Goal: Task Accomplishment & Management: Use online tool/utility

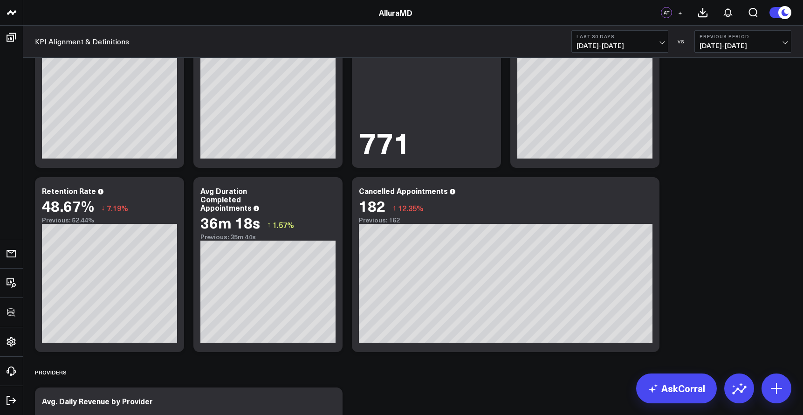
scroll to position [1335, 0]
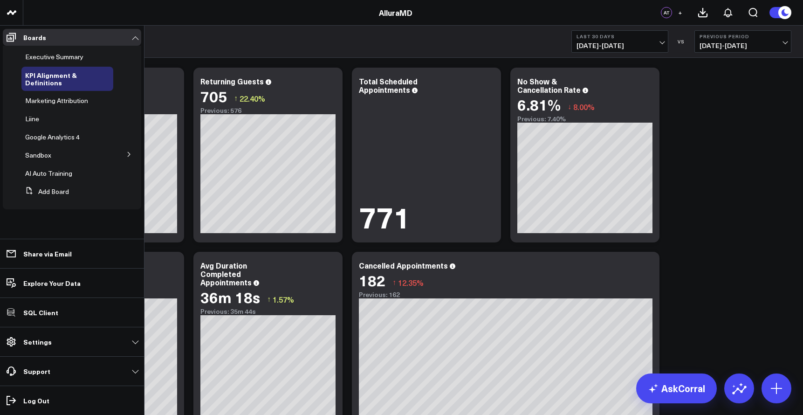
click at [262, 52] on div "KPI Alignment & Definitions Last 30 Days [DATE] - [DATE] VS Previous Period [DA…" at bounding box center [412, 42] width 779 height 32
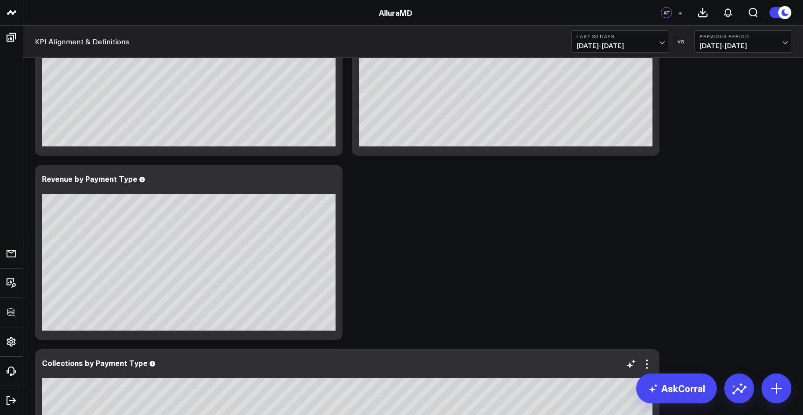
scroll to position [0, 0]
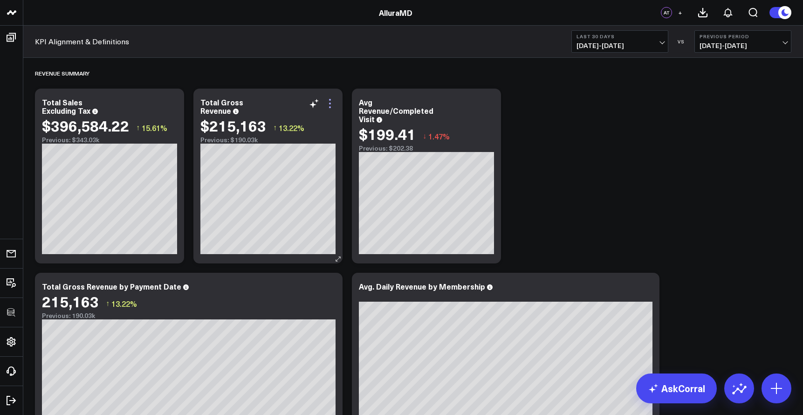
click at [335, 101] on icon at bounding box center [329, 103] width 11 height 11
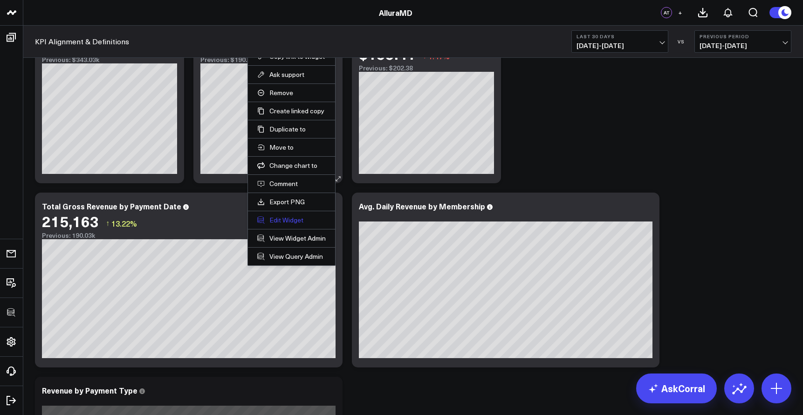
scroll to position [160, 0]
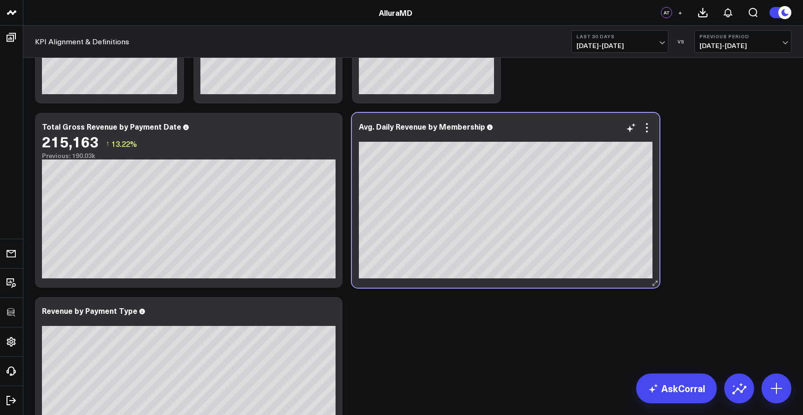
click at [649, 134] on div at bounding box center [505, 136] width 293 height 7
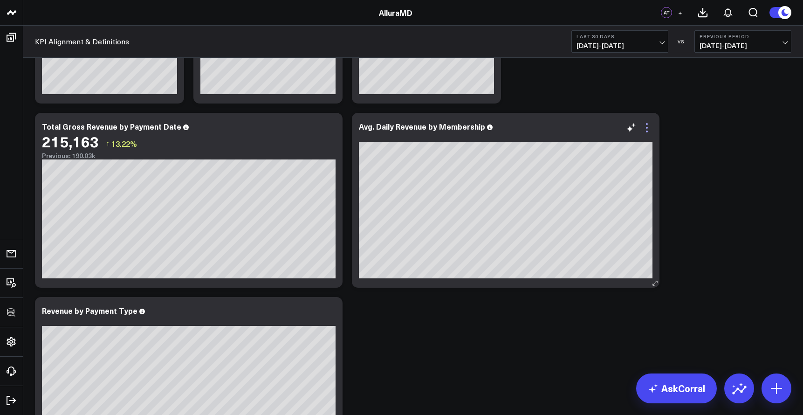
click at [647, 129] on icon at bounding box center [646, 127] width 11 height 11
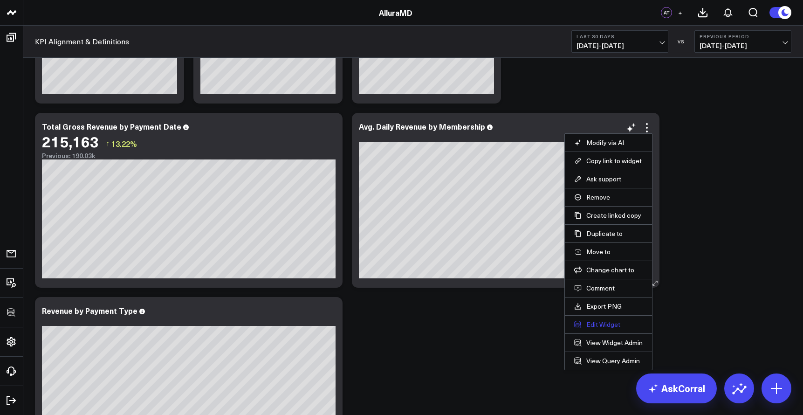
click at [596, 327] on button "Edit Widget" at bounding box center [608, 324] width 68 height 8
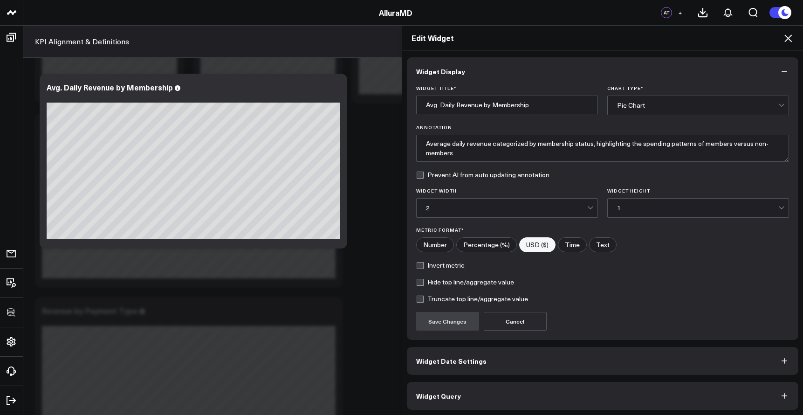
scroll to position [1, 0]
click at [581, 387] on button "Widget Query" at bounding box center [603, 394] width 392 height 28
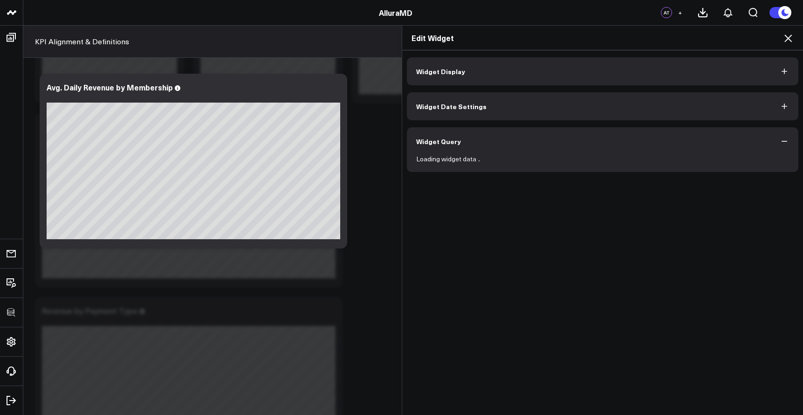
scroll to position [0, 0]
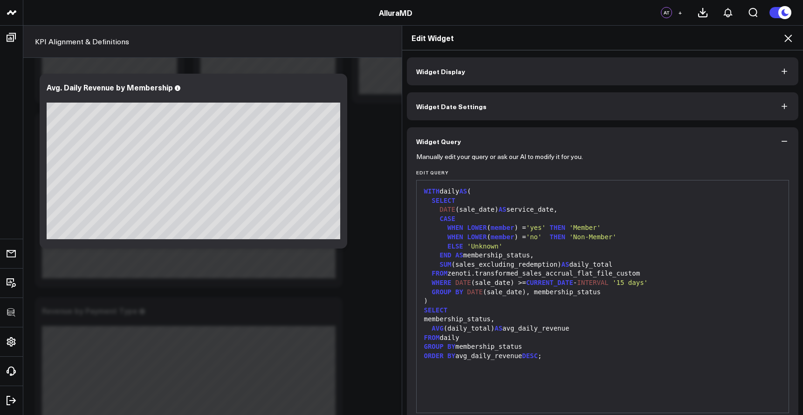
click at [789, 37] on icon at bounding box center [787, 38] width 11 height 11
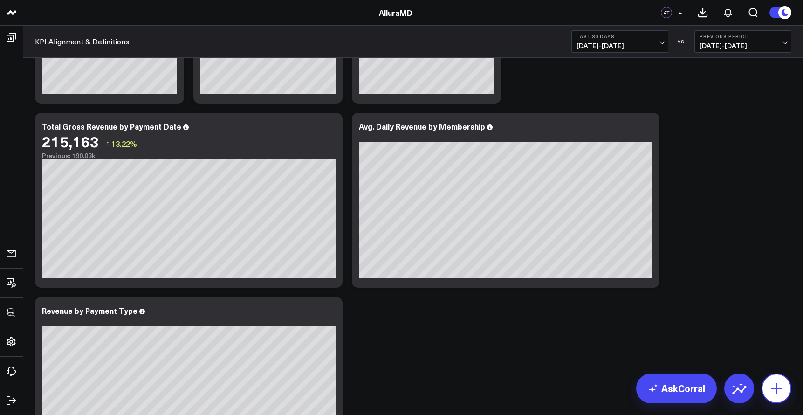
click at [779, 384] on icon at bounding box center [776, 388] width 15 height 15
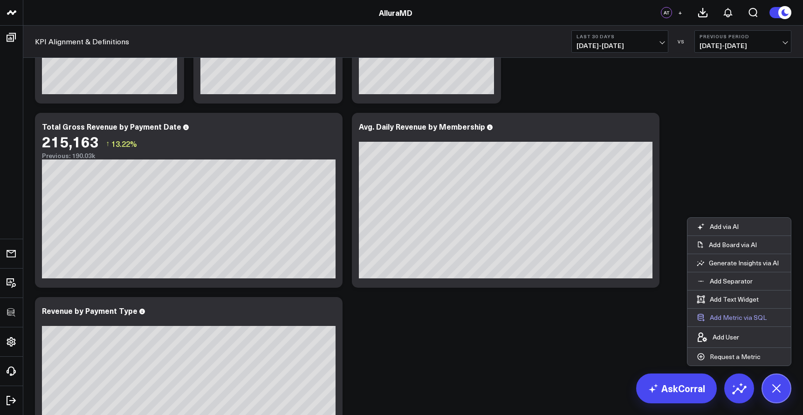
click at [733, 316] on button "Add Metric via SQL" at bounding box center [731, 317] width 89 height 18
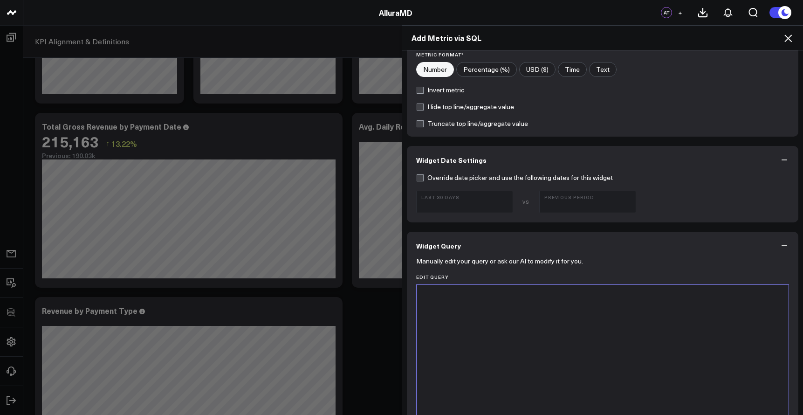
scroll to position [286, 0]
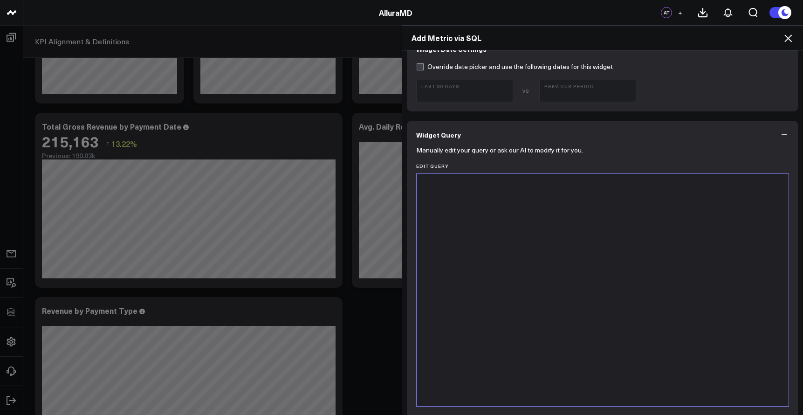
click at [446, 199] on div at bounding box center [602, 289] width 363 height 223
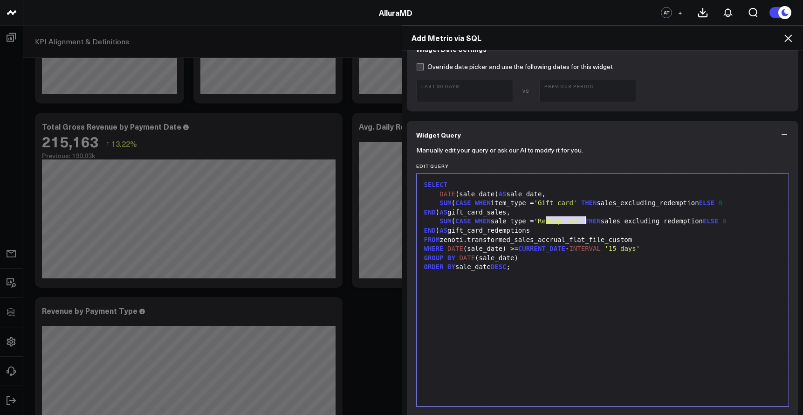
drag, startPoint x: 543, startPoint y: 221, endPoint x: 581, endPoint y: 221, distance: 37.7
click at [581, 221] on span "'Redemption'" at bounding box center [557, 220] width 47 height 7
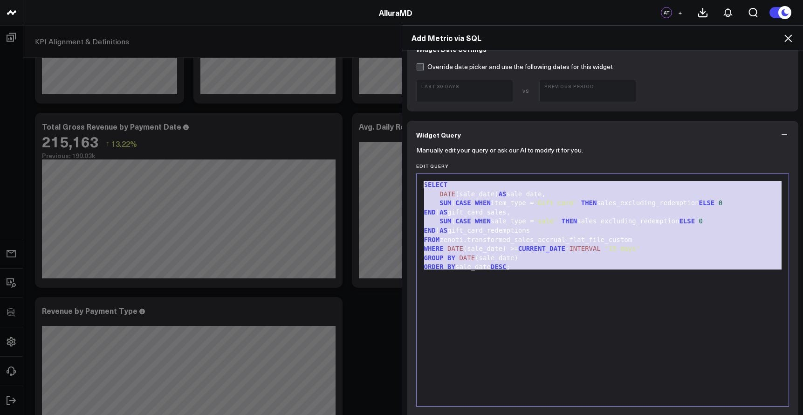
drag, startPoint x: 593, startPoint y: 270, endPoint x: 407, endPoint y: 151, distance: 221.6
click at [407, 151] on div "Manually edit your query or ask our AI to modify it for you. Edit Query 9 1 2 3…" at bounding box center [603, 354] width 392 height 410
copy div "SELECT DATE (sale_date) AS sale_date, SUM ( CASE WHEN item_type = 'Gift card' T…"
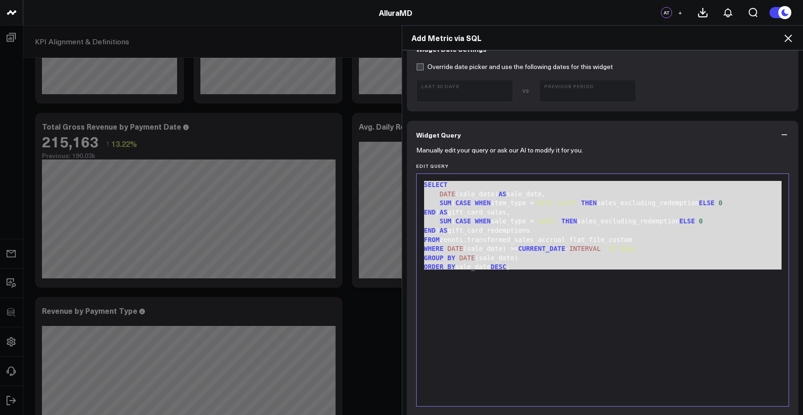
click at [299, 136] on div "Add Metric via SQL Widget Display Widget Title * Chart Type * Fuel Gauge Annota…" at bounding box center [401, 219] width 803 height 389
click at [333, 126] on div "Add Metric via SQL Widget Display Widget Title * Chart Type * Fuel Gauge Annota…" at bounding box center [401, 219] width 803 height 389
click at [793, 40] on icon at bounding box center [787, 38] width 11 height 11
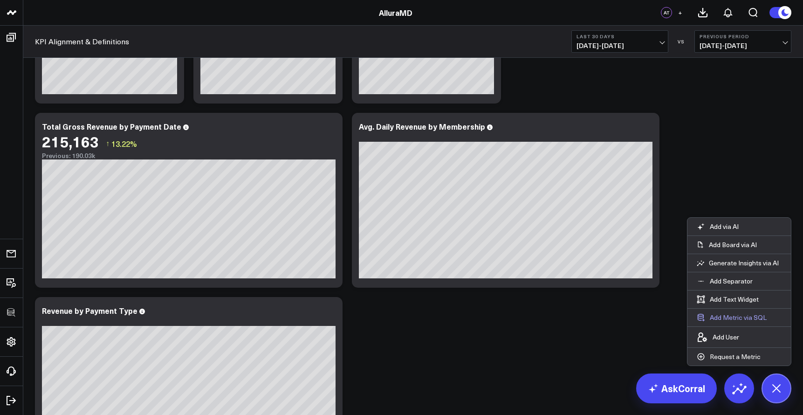
click at [726, 318] on button "Add Metric via SQL" at bounding box center [731, 317] width 89 height 18
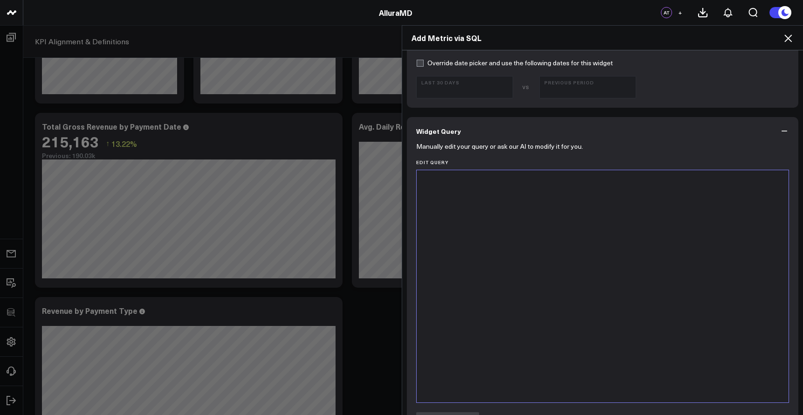
scroll to position [377, 0]
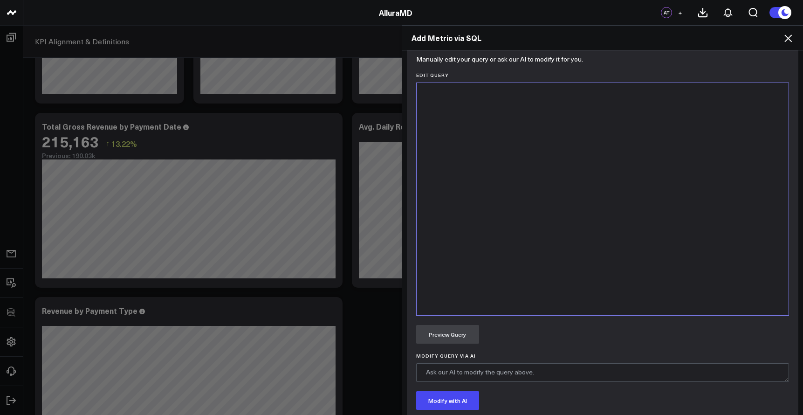
click at [609, 263] on div at bounding box center [602, 199] width 363 height 223
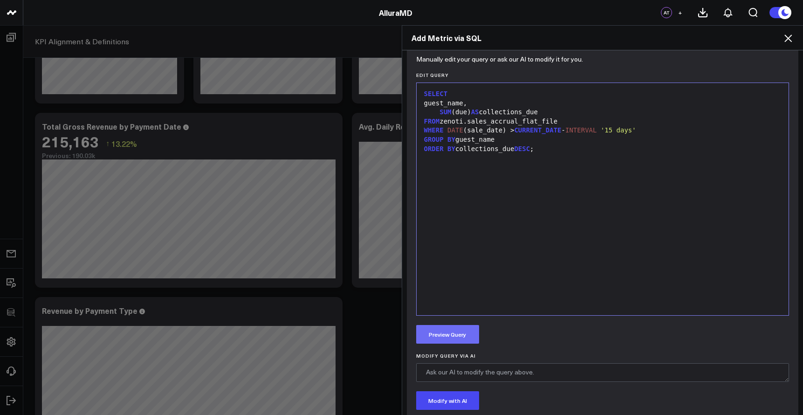
click at [456, 336] on button "Preview Query" at bounding box center [447, 334] width 63 height 19
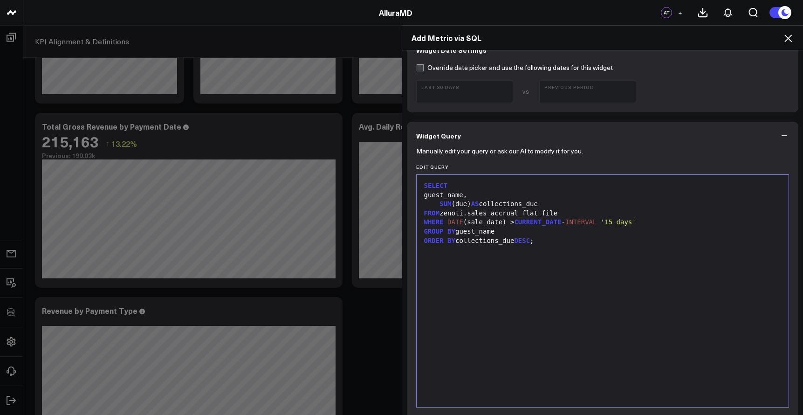
scroll to position [0, 0]
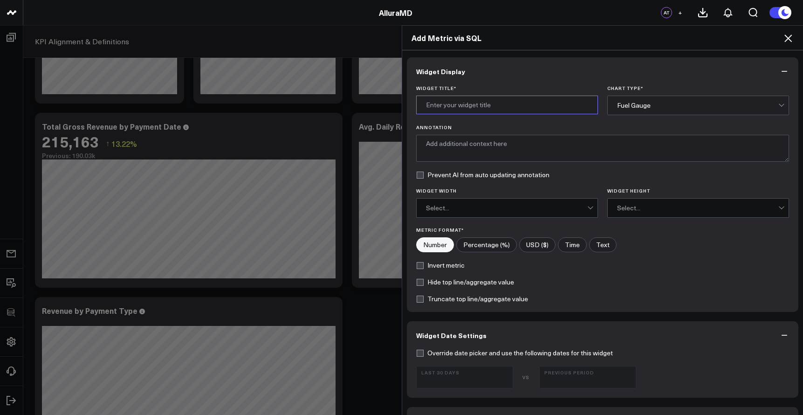
click at [487, 109] on input "Widget Title *" at bounding box center [507, 104] width 182 height 19
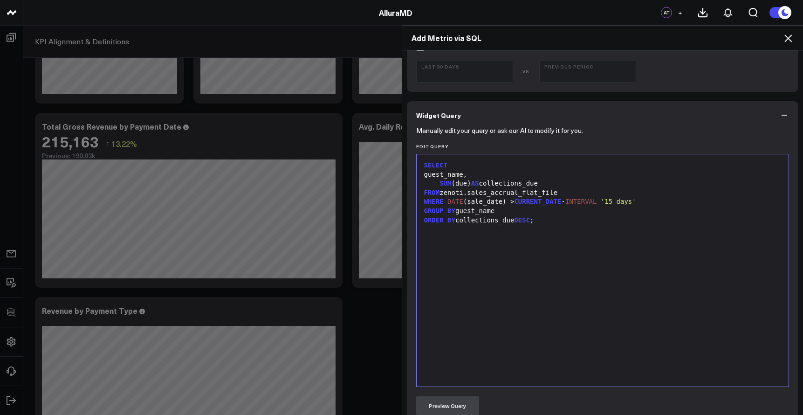
click at [522, 245] on div "SELECT guest_name, SUM (due) AS collections_due FROM zenoti.sales_accrual_flat_…" at bounding box center [602, 270] width 363 height 223
click at [458, 398] on button "Preview Query" at bounding box center [447, 405] width 63 height 19
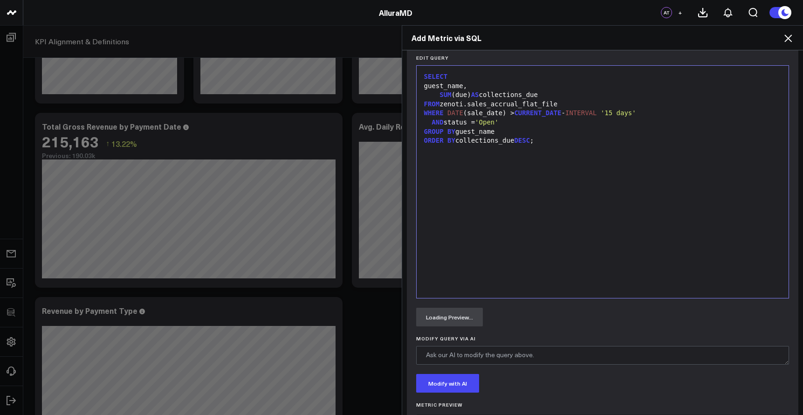
scroll to position [0, 0]
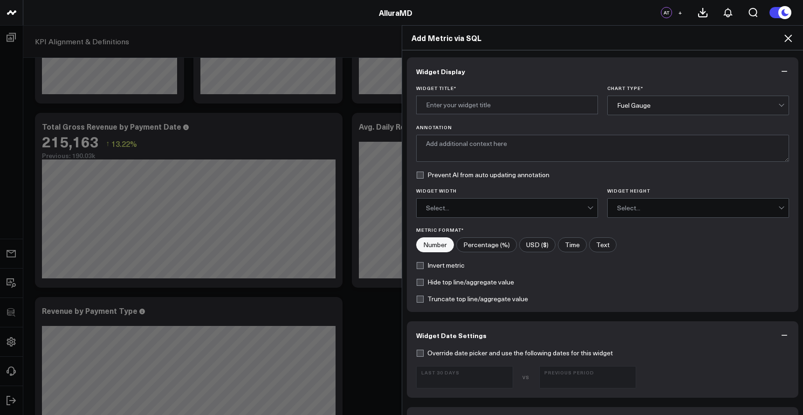
click at [633, 102] on div "Fuel Gauge" at bounding box center [697, 105] width 161 height 7
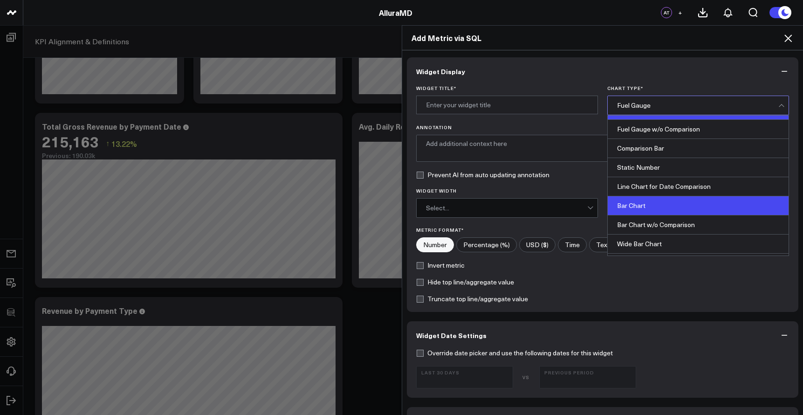
scroll to position [49, 0]
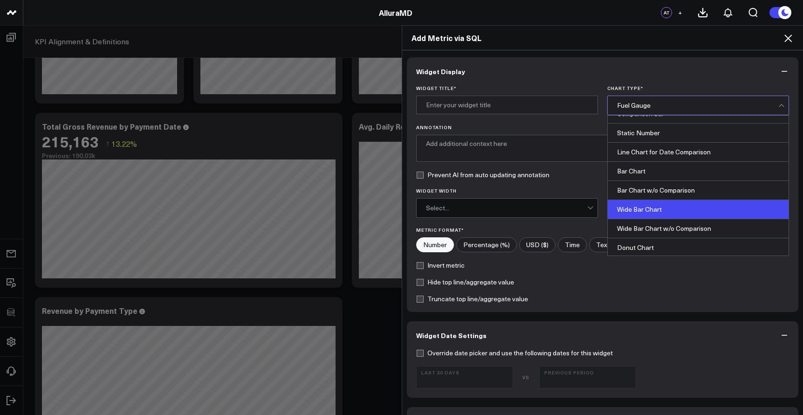
click at [634, 207] on div "Wide Bar Chart" at bounding box center [697, 209] width 181 height 19
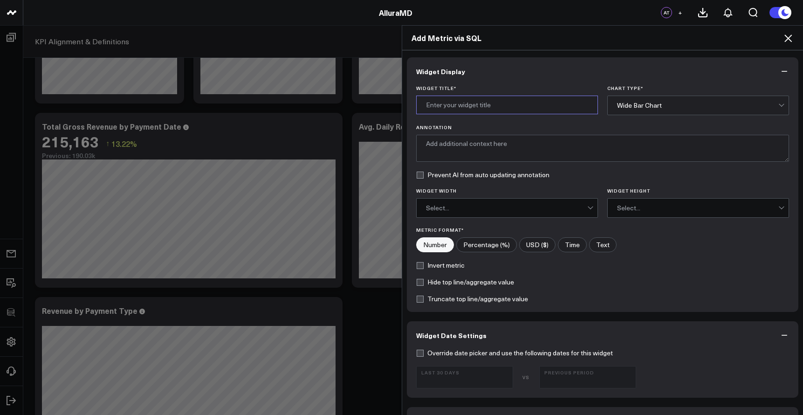
click at [529, 102] on input "Widget Title *" at bounding box center [507, 104] width 182 height 19
drag, startPoint x: 496, startPoint y: 105, endPoint x: 393, endPoint y: 107, distance: 103.0
click at [393, 107] on div "Add Metric via SQL Widget Display Widget Title * Collections due by Guest Chart…" at bounding box center [401, 219] width 803 height 389
type input "Net Collections Outstanding"
click at [544, 243] on label "USD ($)" at bounding box center [537, 244] width 36 height 15
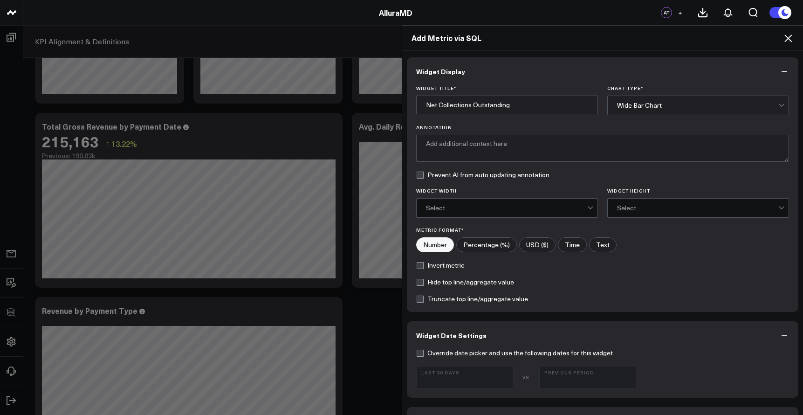
click at [544, 243] on input"] "USD ($)" at bounding box center [536, 245] width 35 height 14
radio input"] "true"
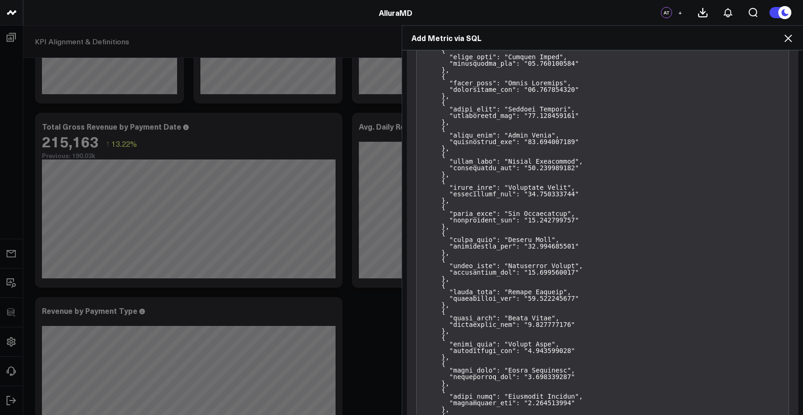
scroll to position [1580, 0]
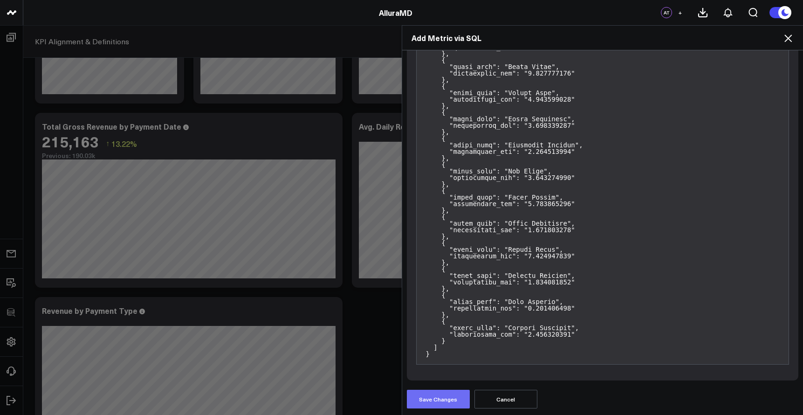
click at [434, 399] on button "Save Changes" at bounding box center [438, 398] width 63 height 19
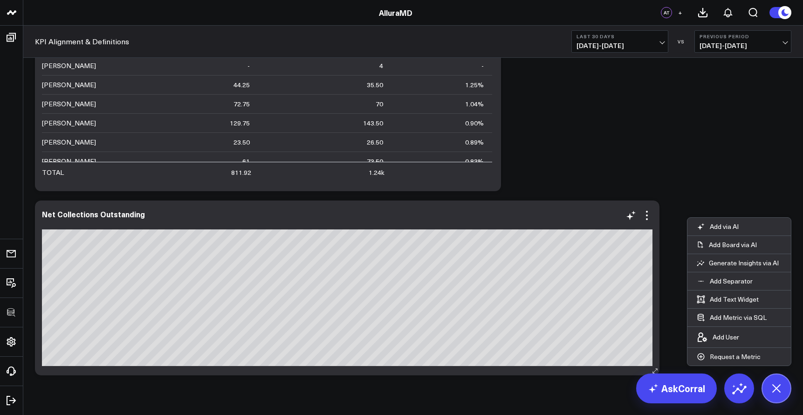
scroll to position [2150, 0]
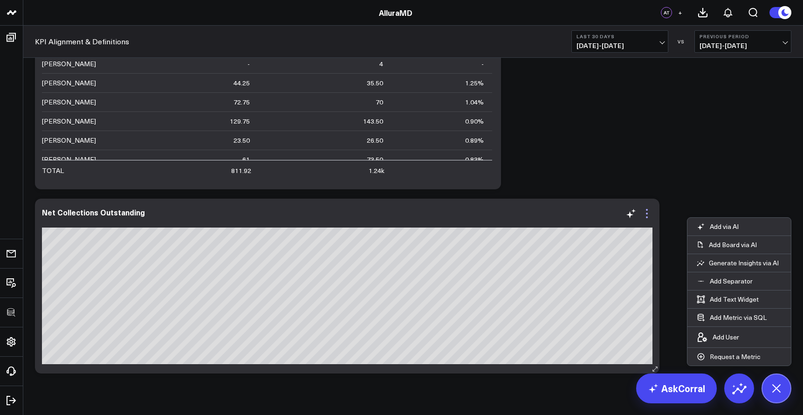
click at [650, 216] on icon at bounding box center [646, 213] width 11 height 11
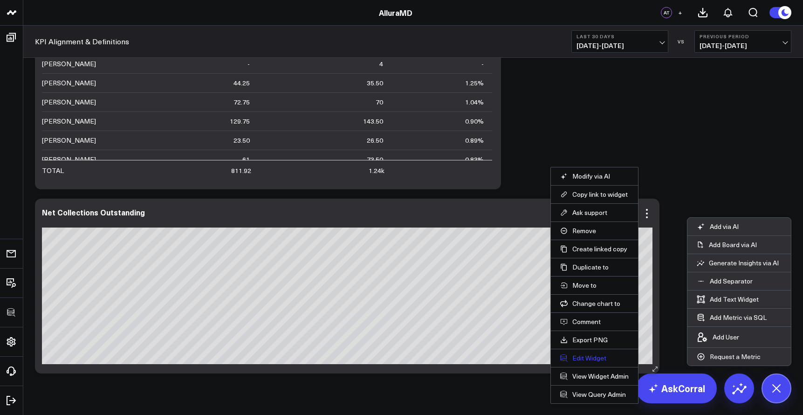
click at [604, 359] on button "Edit Widget" at bounding box center [594, 358] width 68 height 8
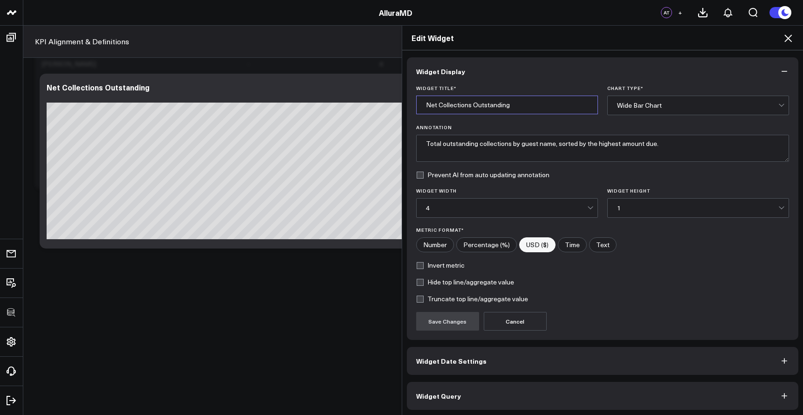
click at [534, 108] on input "Net Collections Outstanding" at bounding box center [507, 104] width 182 height 19
click at [671, 91] on div "Chart Type * Wide Bar Chart" at bounding box center [698, 99] width 182 height 30
click at [671, 93] on div "Chart Type * Wide Bar Chart" at bounding box center [698, 99] width 182 height 30
click at [670, 99] on div "Wide Bar Chart" at bounding box center [697, 104] width 161 height 19
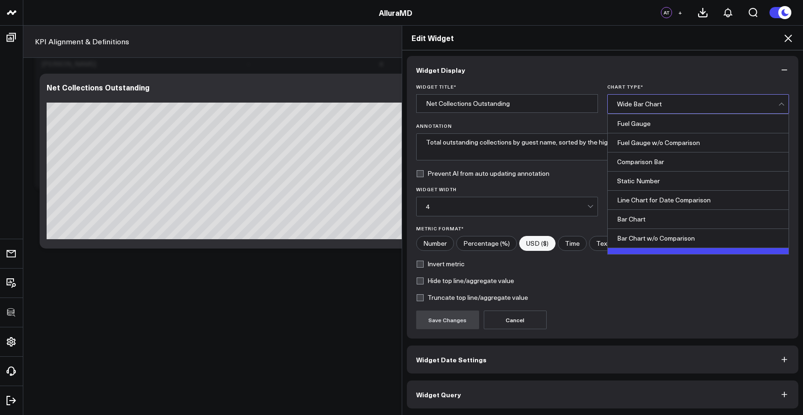
scroll to position [19, 0]
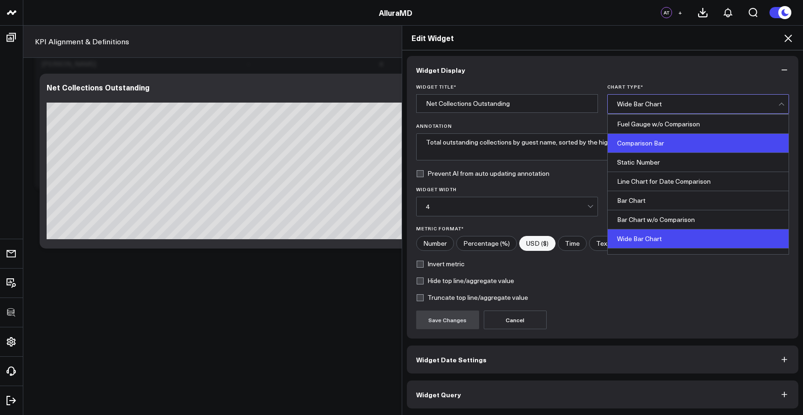
click at [685, 137] on div "Comparison Bar" at bounding box center [697, 143] width 181 height 19
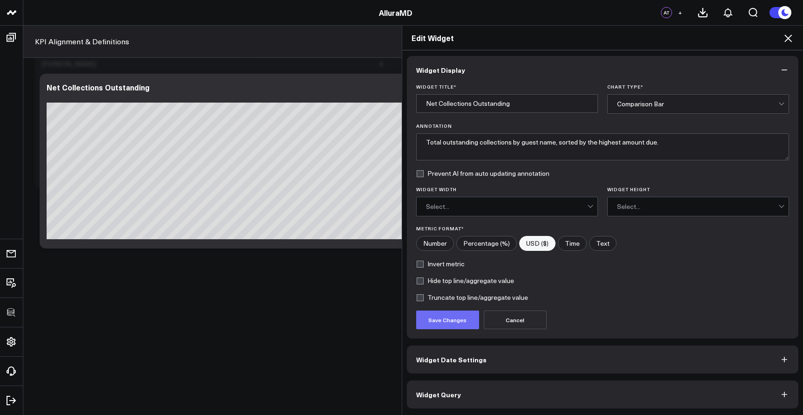
click at [459, 313] on button "Save Changes" at bounding box center [447, 319] width 63 height 19
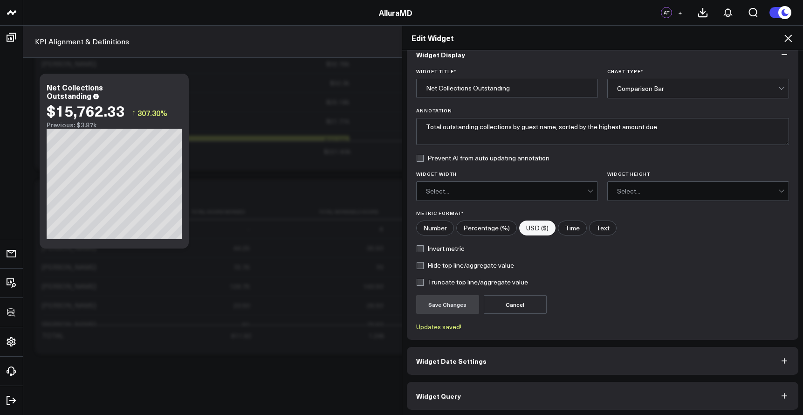
scroll to position [18, 0]
click at [493, 402] on button "Widget Query" at bounding box center [603, 394] width 392 height 28
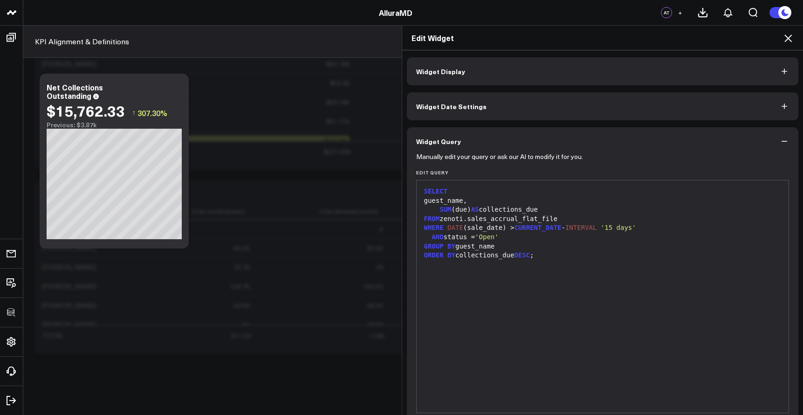
click at [686, 139] on button "Widget Query" at bounding box center [603, 141] width 392 height 28
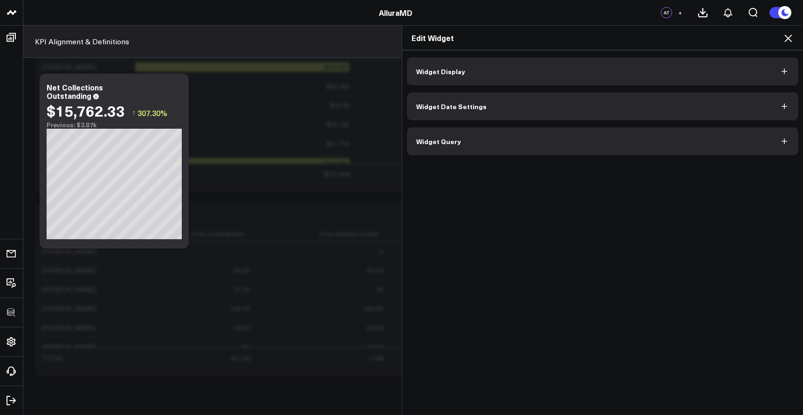
scroll to position [1872, 0]
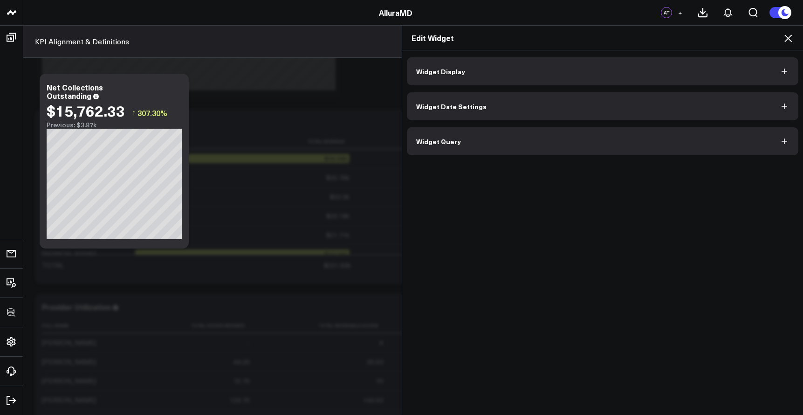
click at [553, 64] on button "Widget Display" at bounding box center [603, 71] width 392 height 28
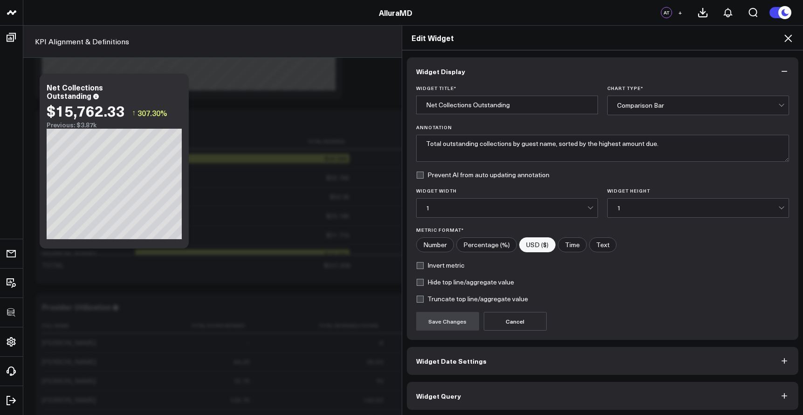
scroll to position [1, 0]
click at [667, 108] on div "Comparison Bar" at bounding box center [697, 104] width 161 height 19
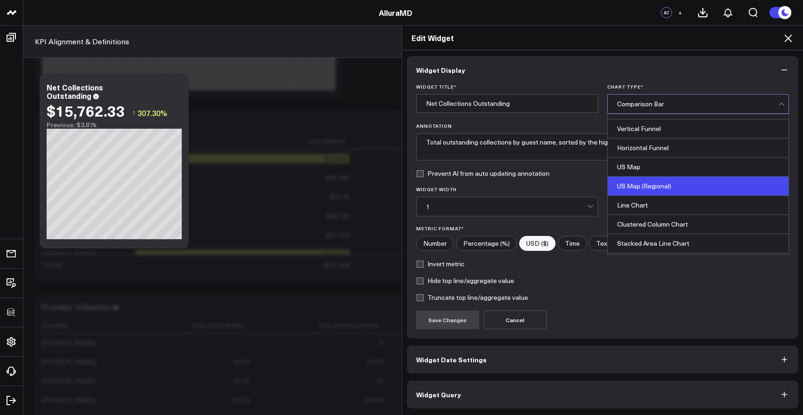
scroll to position [226, 0]
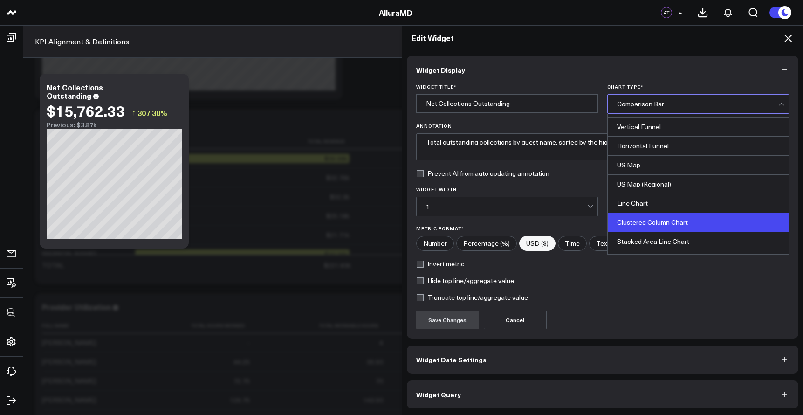
click at [667, 219] on div "Clustered Column Chart" at bounding box center [697, 222] width 181 height 19
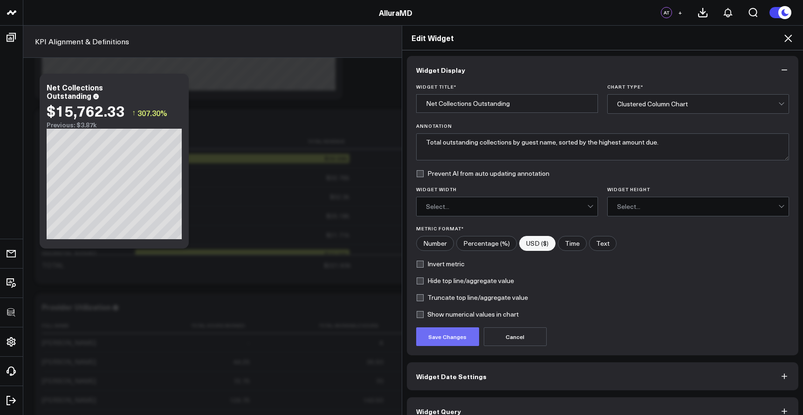
click at [462, 336] on button "Save Changes" at bounding box center [447, 336] width 63 height 19
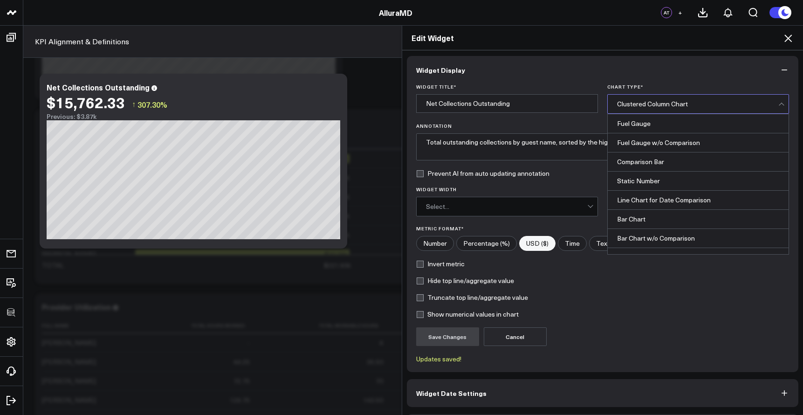
click at [659, 111] on div "Clustered Column Chart" at bounding box center [697, 104] width 161 height 19
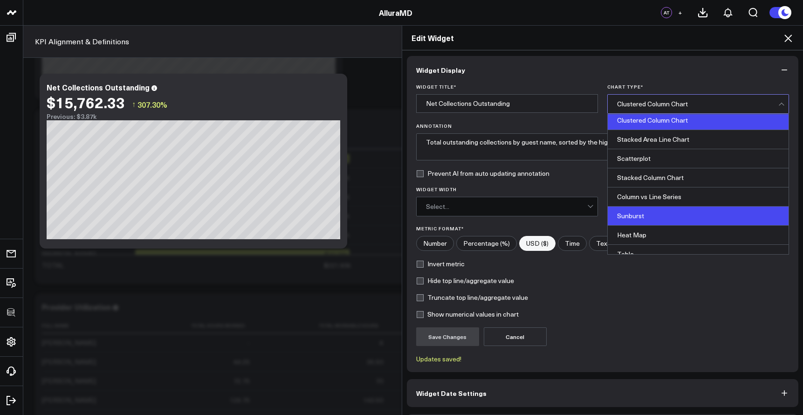
scroll to position [375, 0]
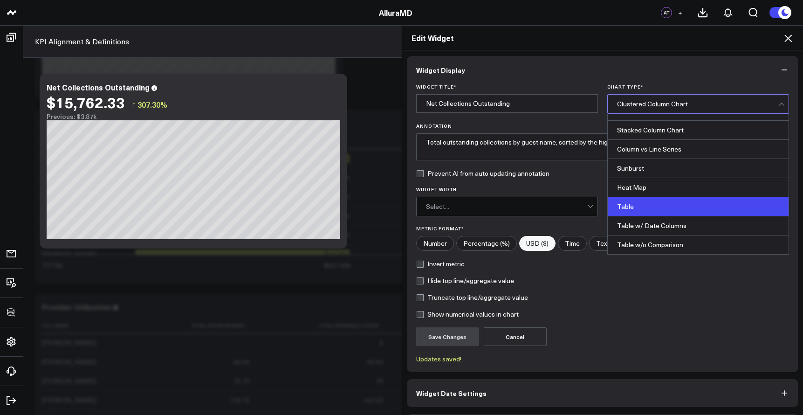
click at [653, 204] on div "Table" at bounding box center [697, 206] width 181 height 19
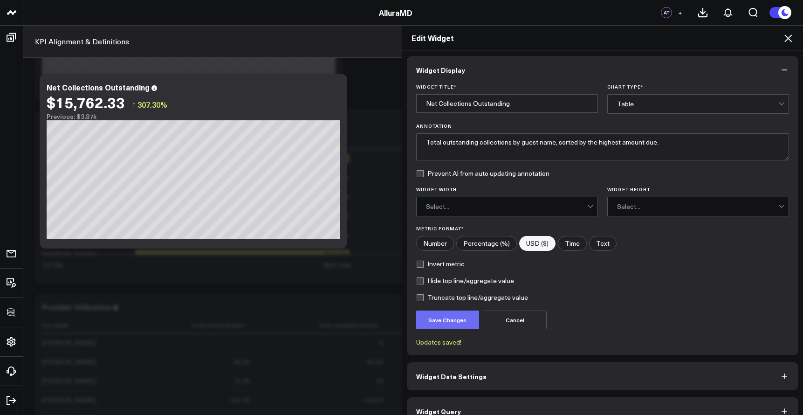
click at [435, 321] on button "Save Changes" at bounding box center [447, 319] width 63 height 19
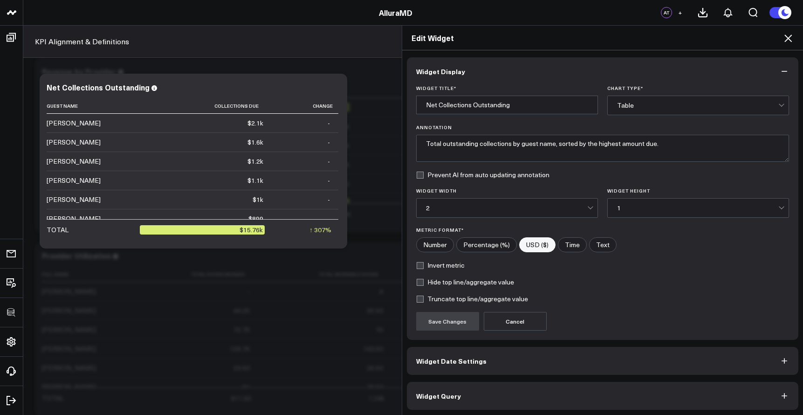
scroll to position [1907, 0]
drag, startPoint x: 339, startPoint y: 103, endPoint x: 335, endPoint y: 112, distance: 10.0
click at [335, 112] on div "Edit Widget Widget Display Widget Title * Net Collections Outstanding Chart Typ…" at bounding box center [401, 219] width 803 height 389
drag, startPoint x: 337, startPoint y: 106, endPoint x: 337, endPoint y: 111, distance: 5.6
click at [337, 111] on div "Edit Widget Widget Display Widget Title * Net Collections Outstanding Chart Typ…" at bounding box center [401, 219] width 803 height 389
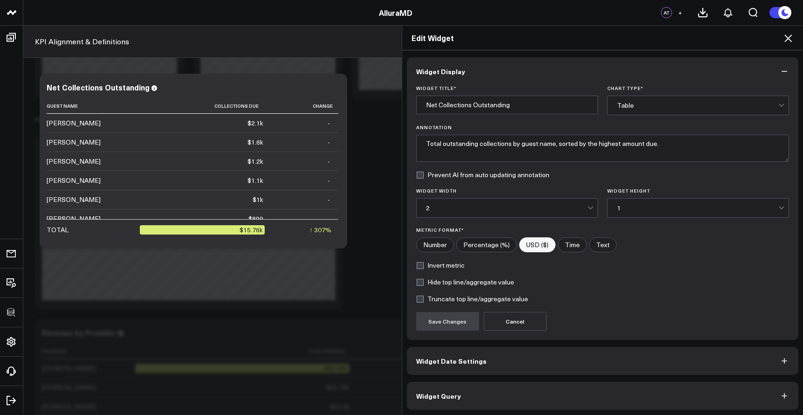
scroll to position [1, 0]
click at [789, 42] on icon at bounding box center [787, 38] width 11 height 11
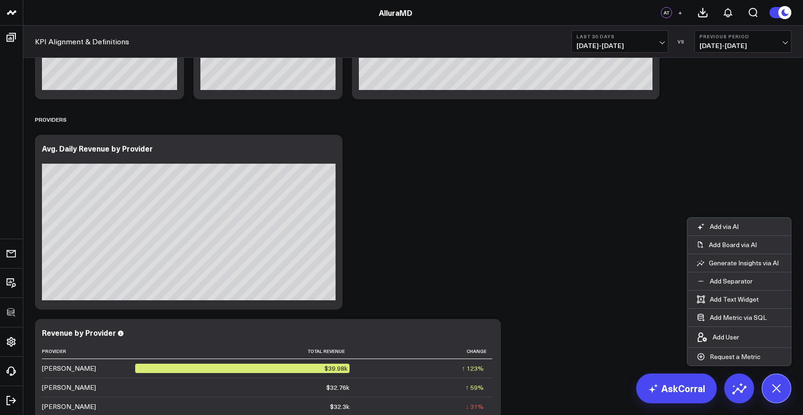
click at [790, 39] on button "Previous Period [DATE] - [DATE]" at bounding box center [742, 41] width 97 height 22
drag, startPoint x: 550, startPoint y: 181, endPoint x: 555, endPoint y: 178, distance: 5.8
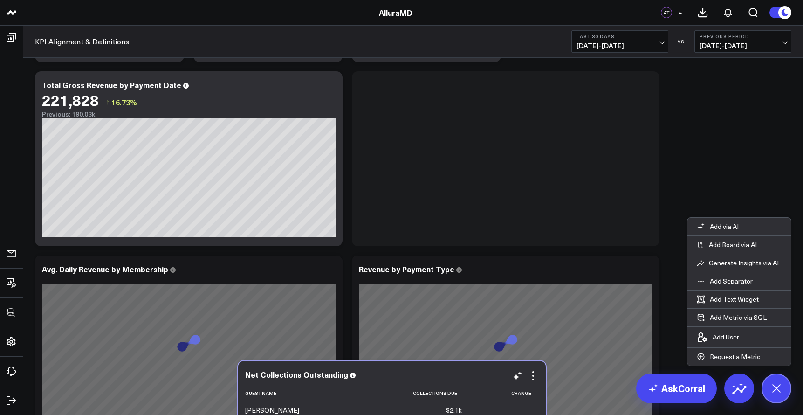
scroll to position [243, 0]
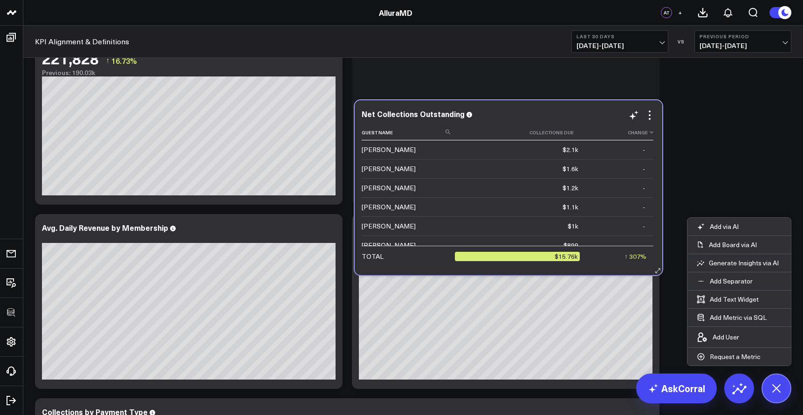
drag, startPoint x: 275, startPoint y: 239, endPoint x: 587, endPoint y: 119, distance: 334.7
click at [588, 119] on div "Net Collections Outstanding Guest Name Collections Due Change [PERSON_NAME] $2.…" at bounding box center [507, 187] width 293 height 156
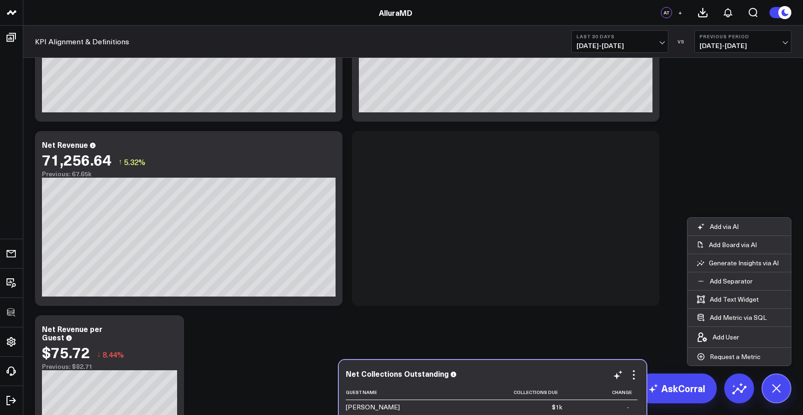
scroll to position [1077, 0]
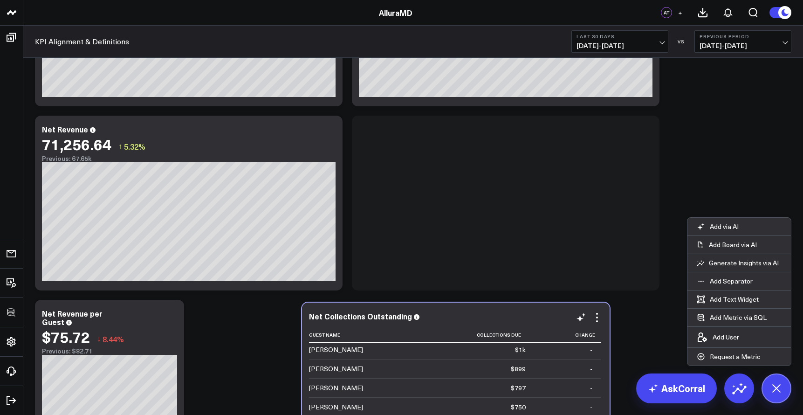
drag, startPoint x: 495, startPoint y: 169, endPoint x: 445, endPoint y: 322, distance: 161.6
click at [445, 322] on div "Net Collections Outstanding Guest Name Collections Due Change [PERSON_NAME] $2.…" at bounding box center [455, 390] width 293 height 156
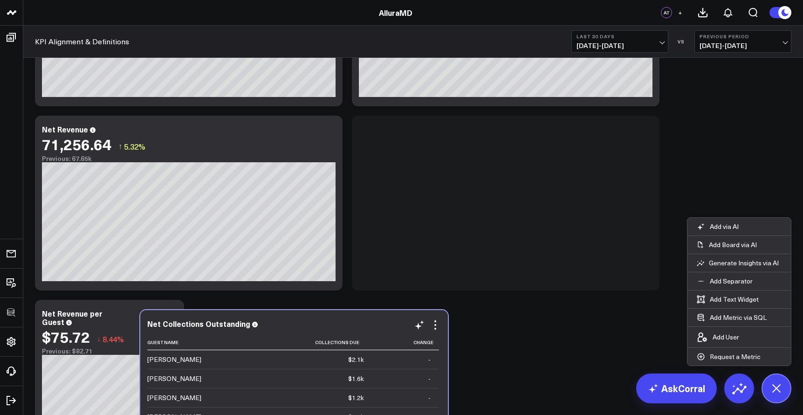
drag, startPoint x: 478, startPoint y: 139, endPoint x: 264, endPoint y: 329, distance: 286.4
click at [266, 334] on div "Net Collections Outstanding Guest Name Collections Due Change [PERSON_NAME] $2.…" at bounding box center [293, 397] width 293 height 156
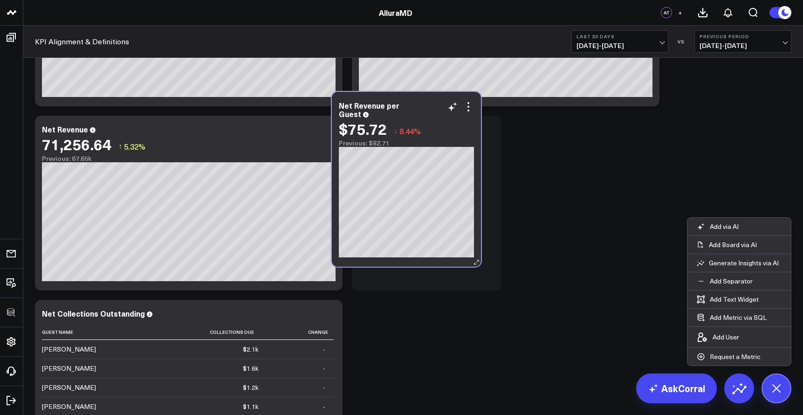
drag, startPoint x: 167, startPoint y: 341, endPoint x: 463, endPoint y: 134, distance: 361.0
click at [463, 133] on div "$75.72 ↓ 8.44%" at bounding box center [406, 128] width 135 height 17
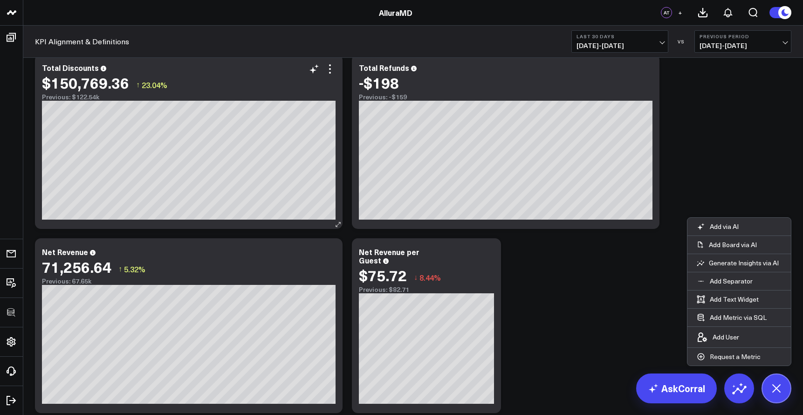
scroll to position [984, 0]
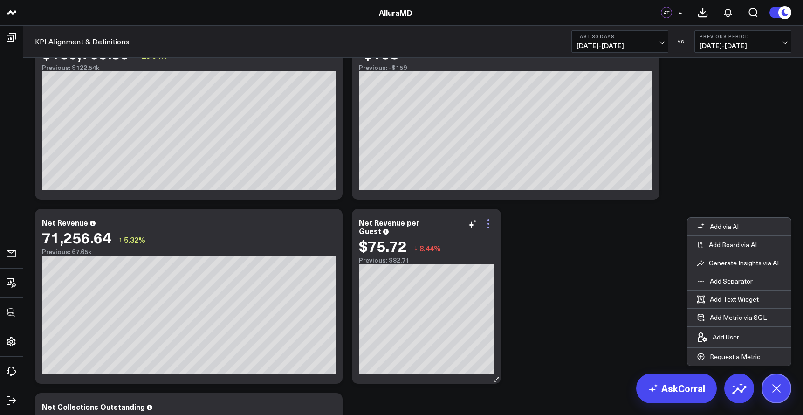
click at [487, 227] on icon at bounding box center [488, 223] width 11 height 11
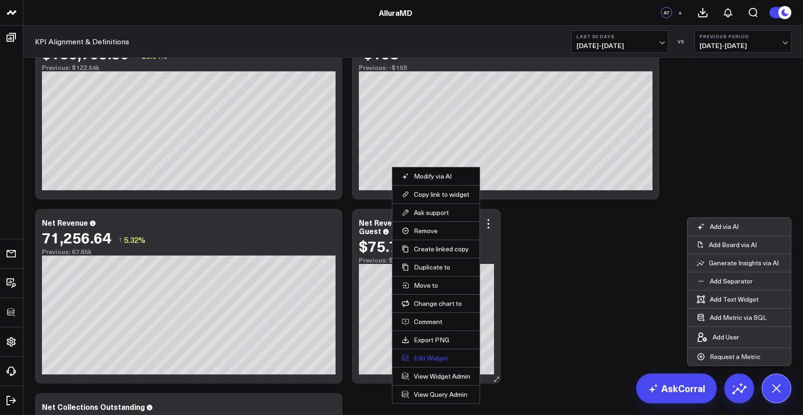
click at [428, 356] on button "Edit Widget" at bounding box center [436, 358] width 68 height 8
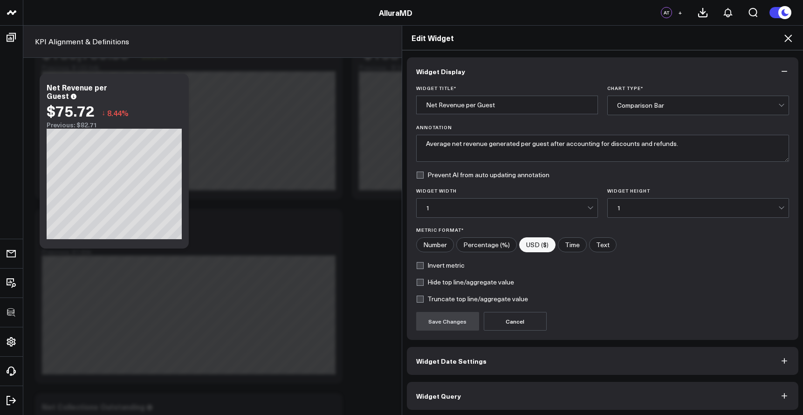
scroll to position [1, 0]
click at [523, 383] on button "Widget Query" at bounding box center [603, 394] width 392 height 28
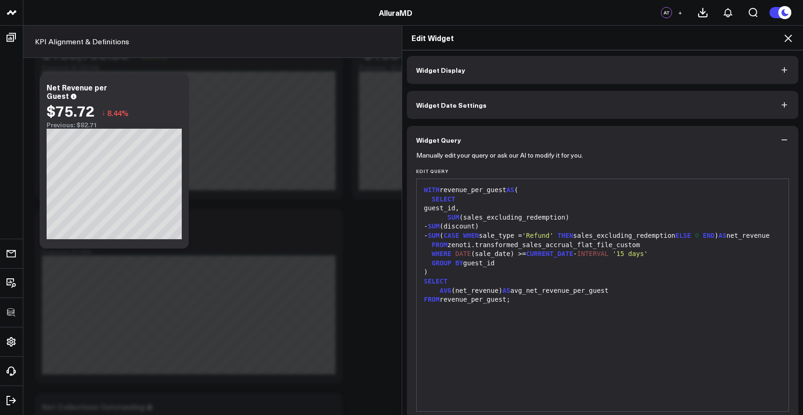
scroll to position [0, 0]
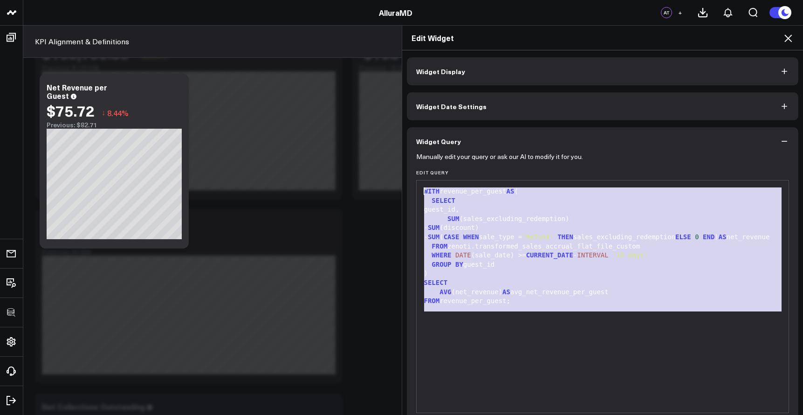
drag, startPoint x: 524, startPoint y: 312, endPoint x: 404, endPoint y: 190, distance: 171.6
click at [407, 190] on div "Manually edit your query or ask our AI to modify it for you. Edit Query 99 1 2 …" at bounding box center [603, 302] width 392 height 295
copy div "WITH revenue_per_guest AS ( SELECT guest_id, SUM (sales_excluding_redemption) -…"
